Goal: Task Accomplishment & Management: Manage account settings

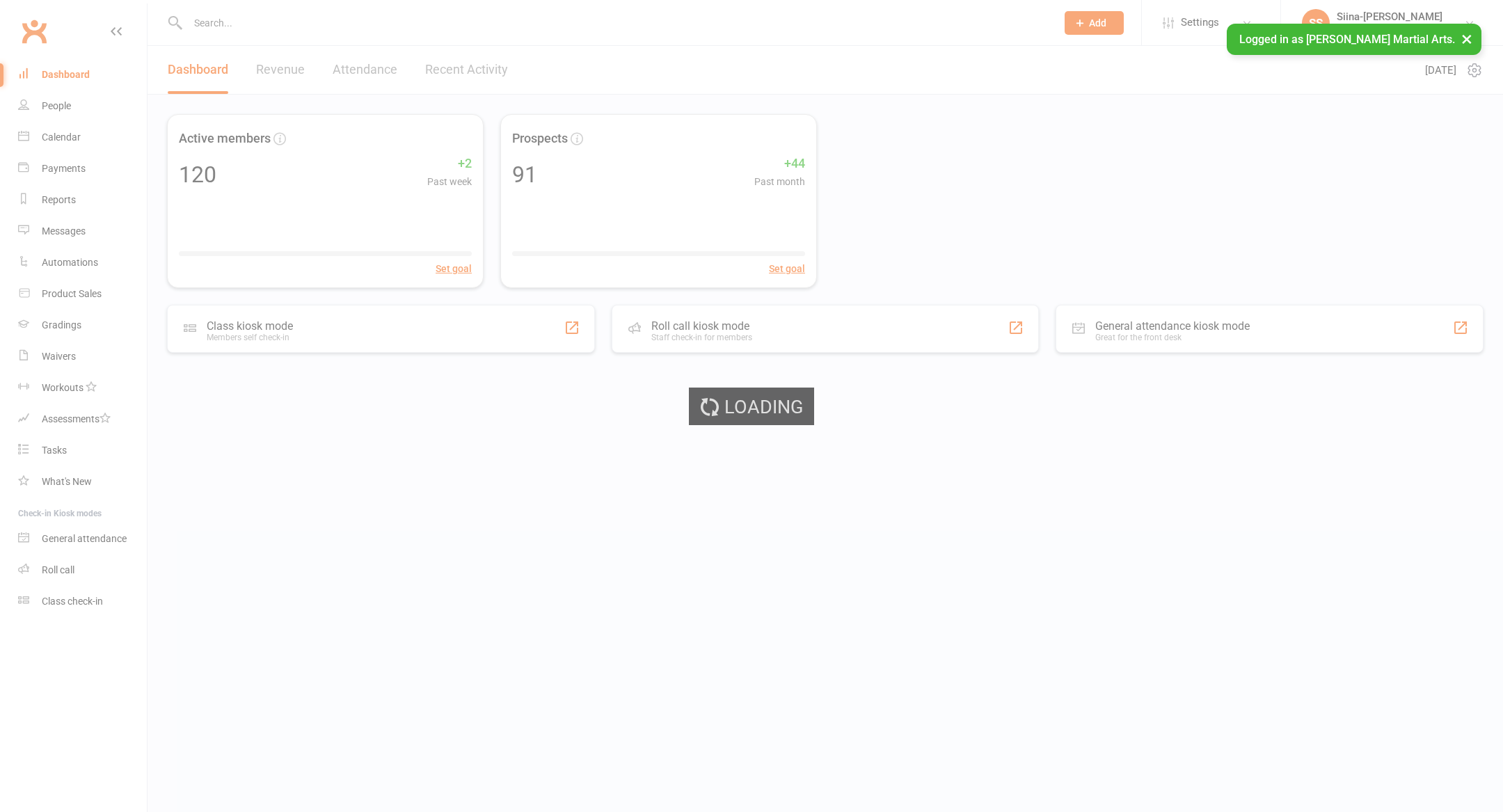
select select "100"
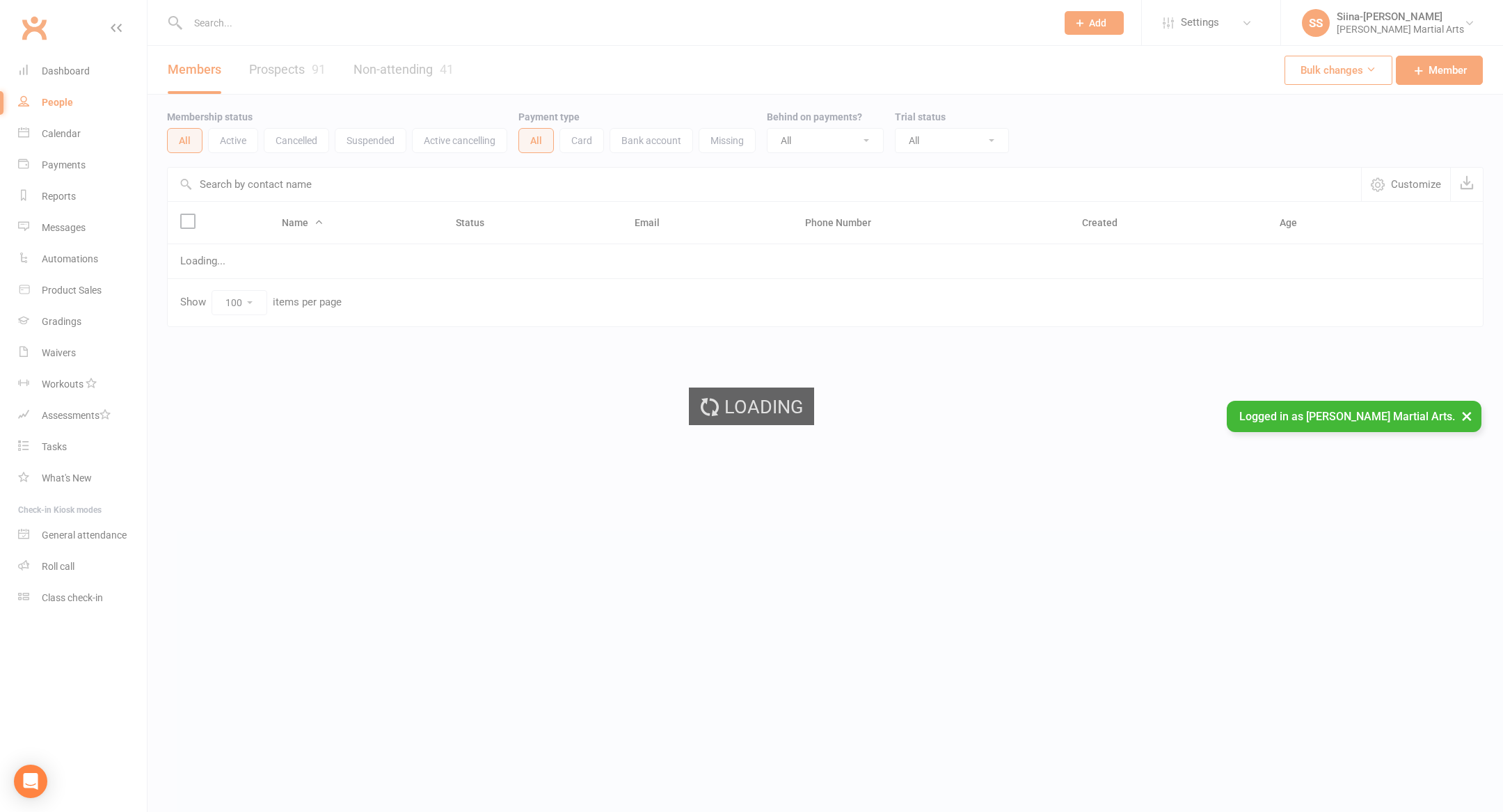
click at [285, 72] on ui-view "Prospect Member Non-attending contact Class / event Appointment Grading event T…" at bounding box center [751, 190] width 1503 height 381
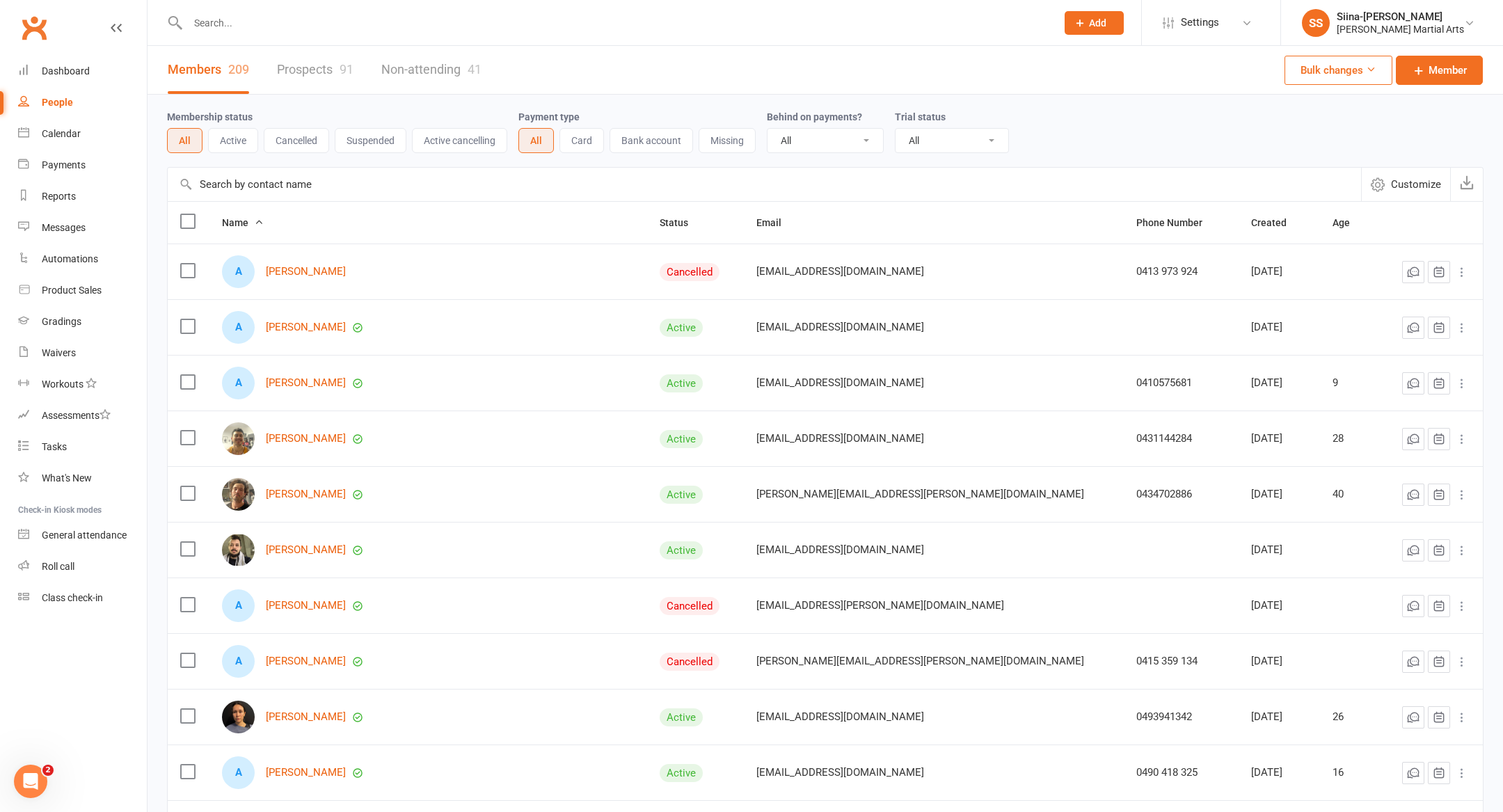
click at [310, 73] on link "Prospects 91" at bounding box center [315, 70] width 77 height 48
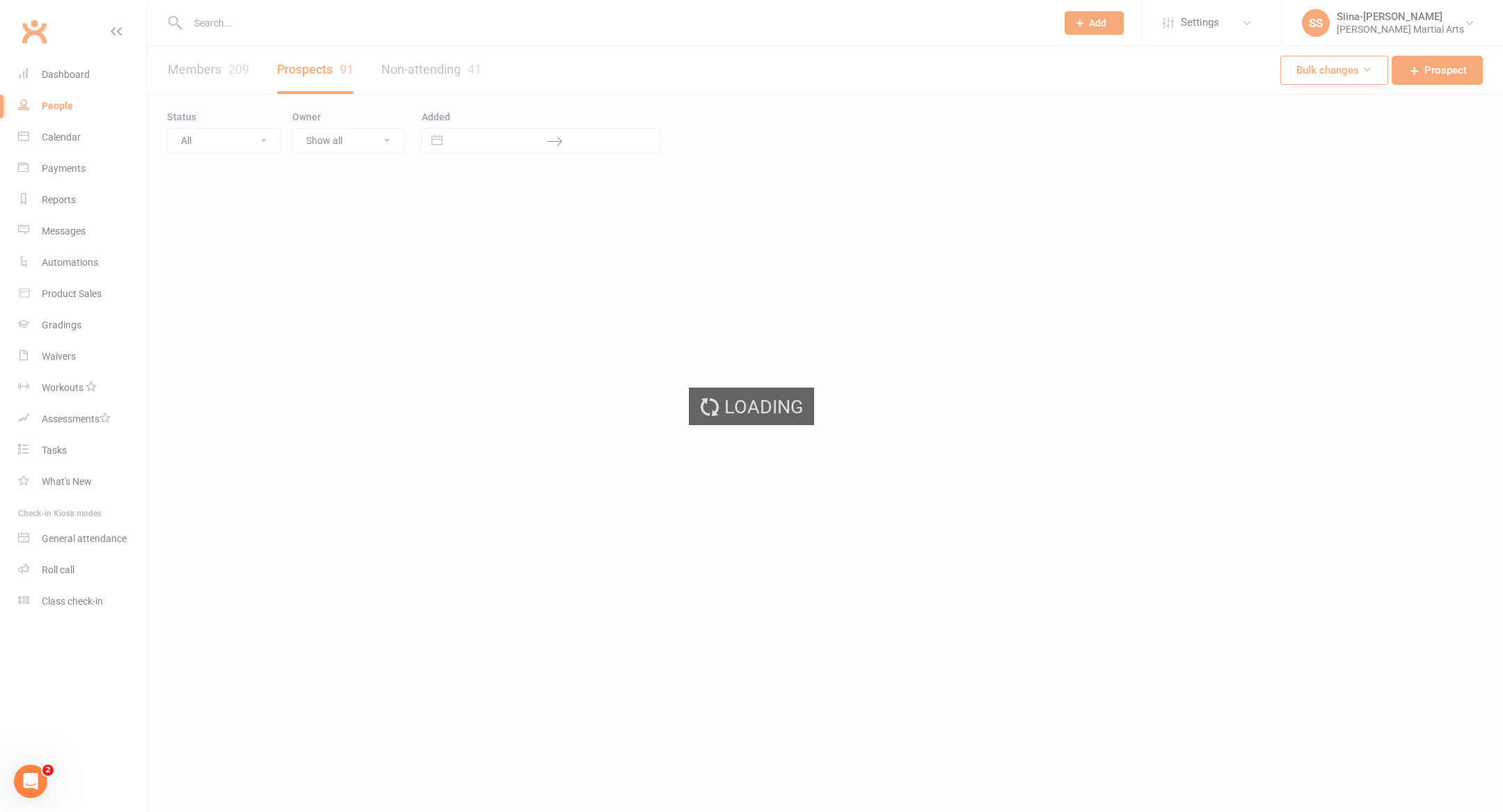
select select "100"
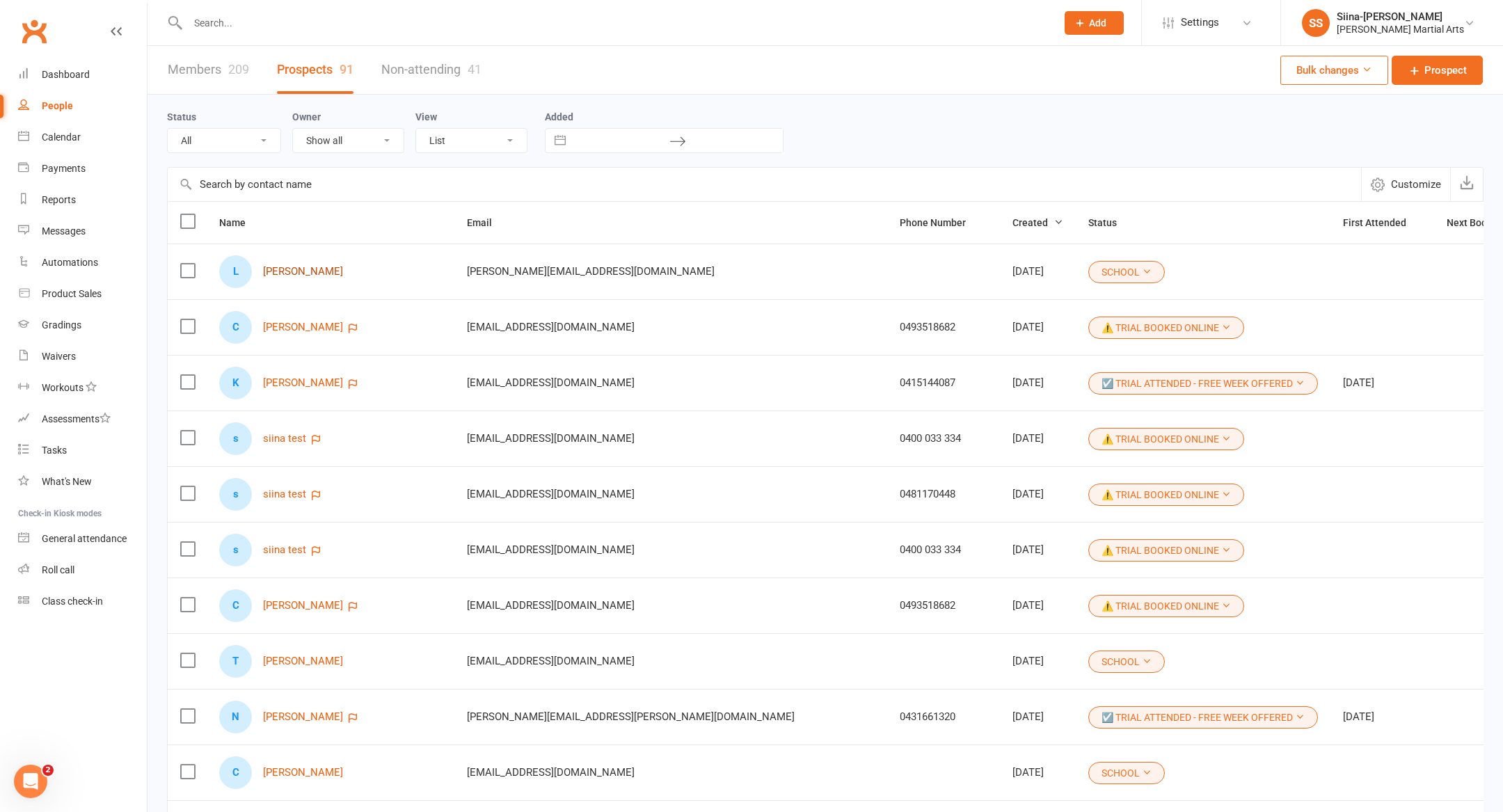
click at [295, 274] on link "[PERSON_NAME]" at bounding box center [303, 271] width 80 height 12
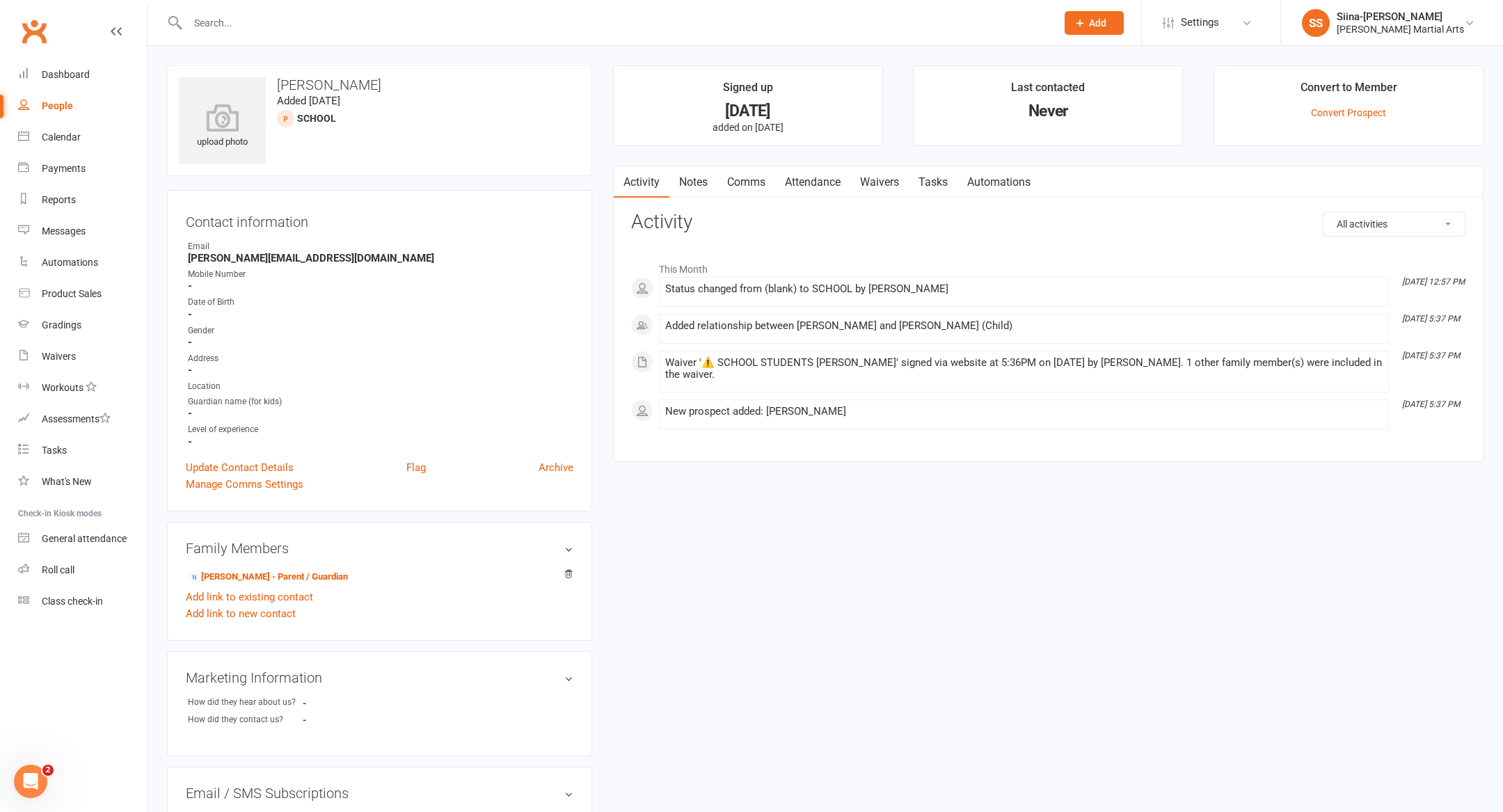
click at [904, 417] on div "New prospect added: [PERSON_NAME]" at bounding box center [1024, 415] width 717 height 17
drag, startPoint x: 909, startPoint y: 425, endPoint x: 809, endPoint y: 269, distance: 185.3
click at [809, 269] on div "This Month [DATE] 12:57 PM Status changed from (blank) to SCHOOL by [PERSON_NAM…" at bounding box center [1048, 342] width 834 height 175
click at [840, 338] on li "[DATE] 5:37 PM Added relationship between [PERSON_NAME] and [PERSON_NAME] (Chil…" at bounding box center [1024, 328] width 730 height 30
